Goal: Navigation & Orientation: Find specific page/section

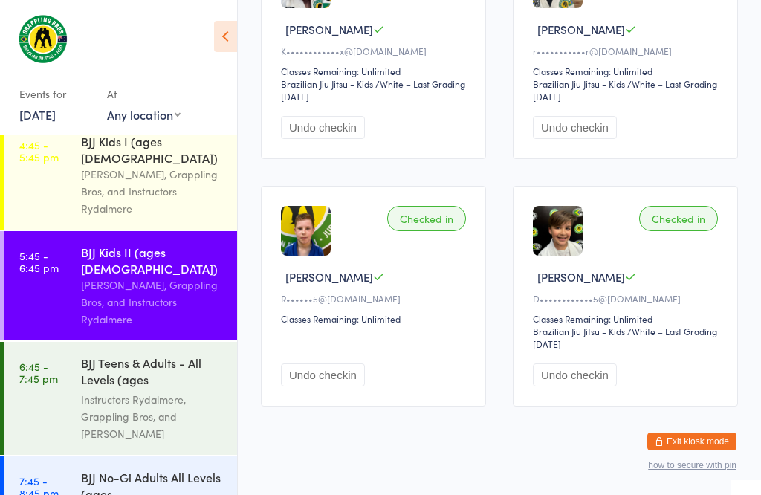
click at [142, 391] on div "Instructors Rydalmere, Grappling Bros, and [PERSON_NAME]" at bounding box center [153, 416] width 144 height 51
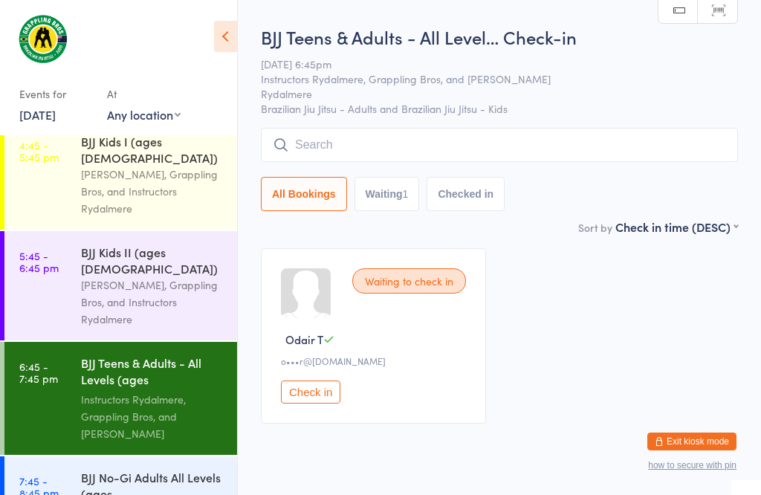
scroll to position [12, 0]
click at [136, 474] on div "BJJ No-Gi Adults All Levels (ages [DEMOGRAPHIC_DATA]+)" at bounding box center [153, 487] width 144 height 36
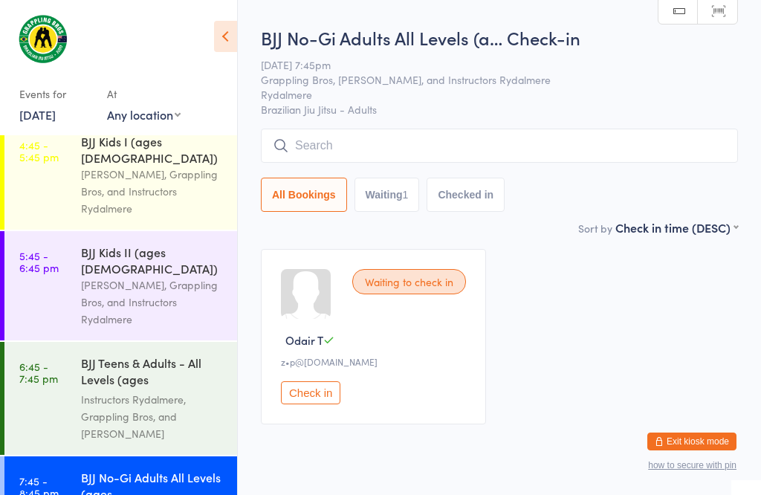
click at [137, 391] on div "Instructors Rydalmere, Grappling Bros, and [PERSON_NAME]" at bounding box center [153, 416] width 144 height 51
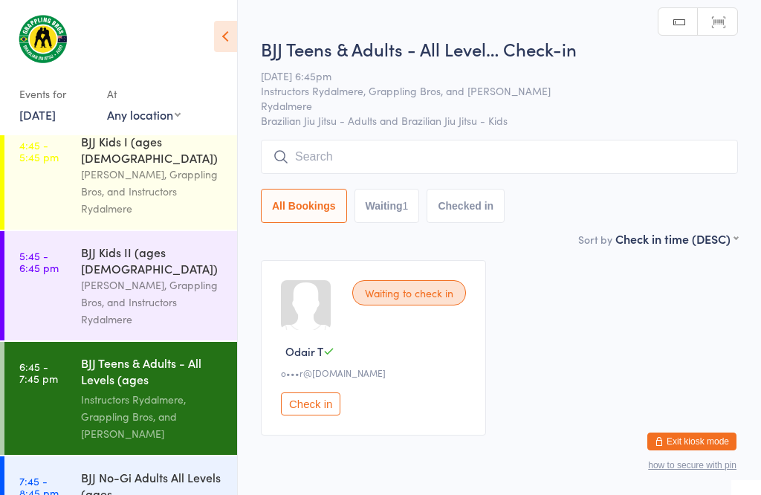
scroll to position [13, 0]
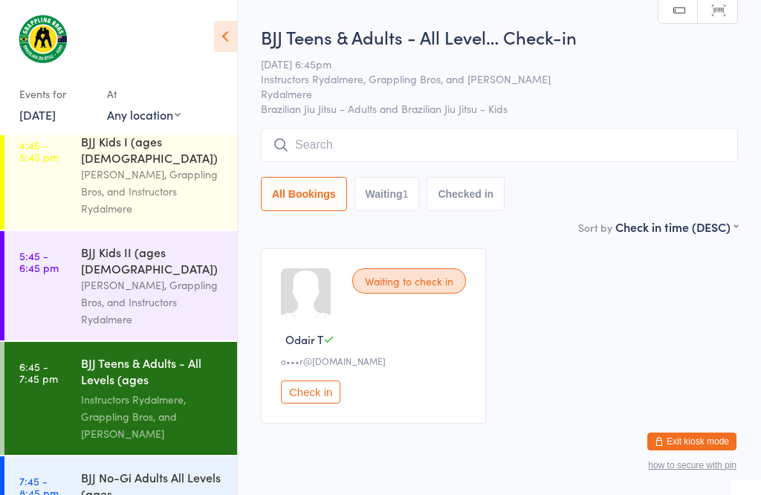
click at [126, 471] on div "BJJ No-Gi Adults All Levels (ages [DEMOGRAPHIC_DATA]+)" at bounding box center [153, 487] width 144 height 36
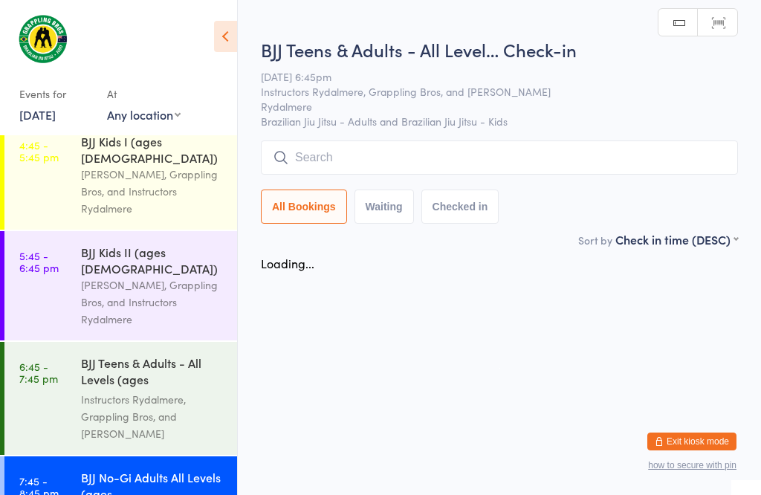
scroll to position [1, 0]
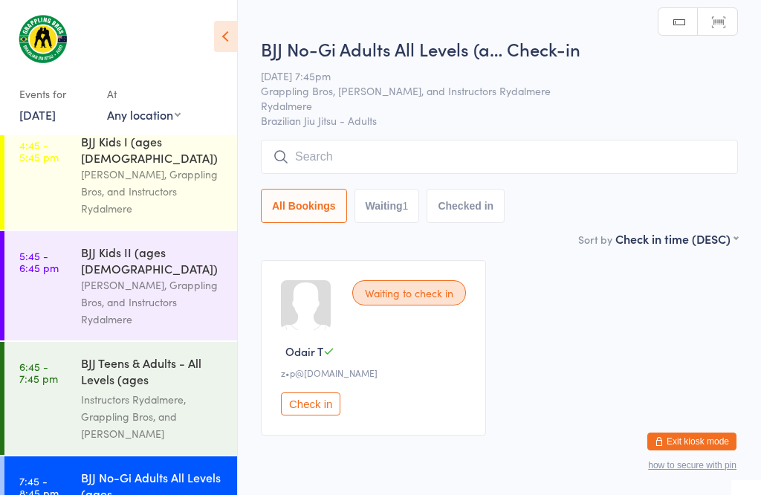
click at [171, 391] on div "Instructors Rydalmere, Grappling Bros, and [PERSON_NAME]" at bounding box center [153, 416] width 144 height 51
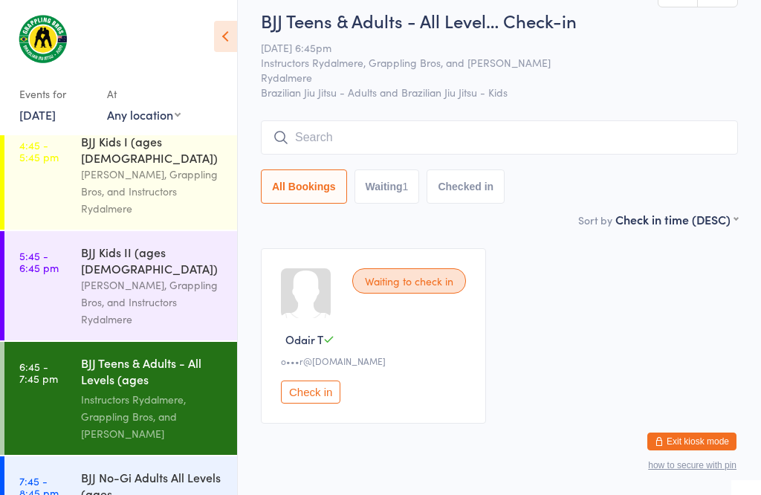
scroll to position [12, 0]
click at [181, 474] on div "BJJ No-Gi Adults All Levels (ages [DEMOGRAPHIC_DATA]+)" at bounding box center [153, 487] width 144 height 36
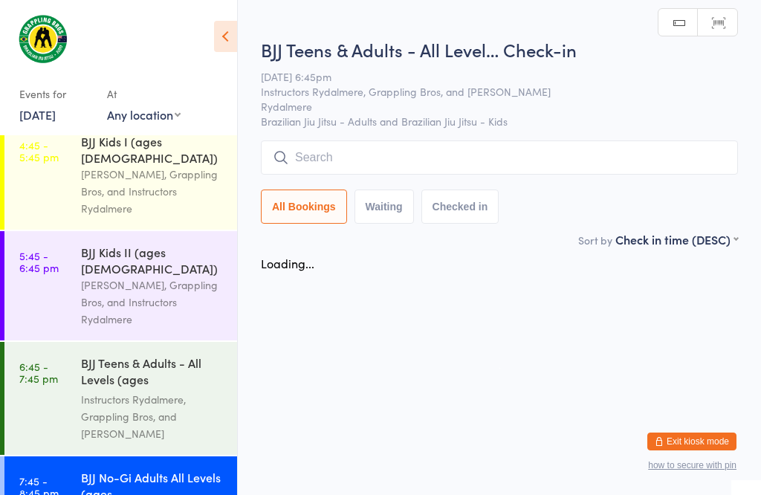
click at [117, 495] on html "You have now entered Kiosk Mode. Members will be able to check themselves in us…" at bounding box center [380, 247] width 761 height 495
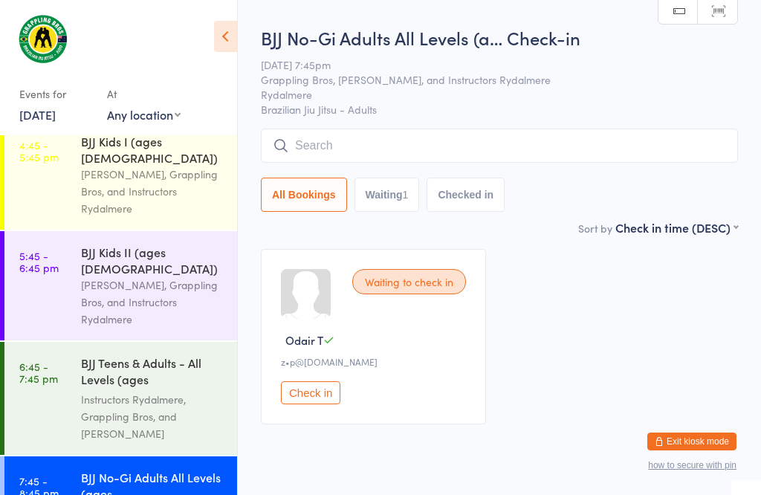
scroll to position [1, 0]
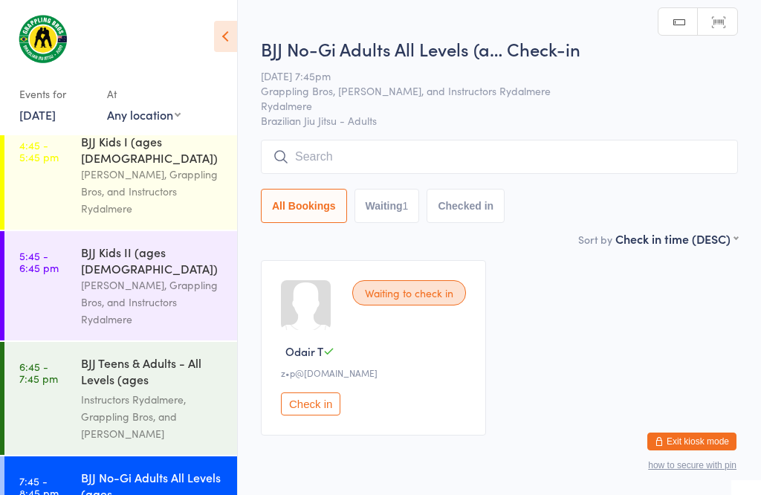
click at [189, 391] on div "Instructors Rydalmere, Grappling Bros, and [PERSON_NAME]" at bounding box center [153, 416] width 144 height 51
